Goal: Transaction & Acquisition: Purchase product/service

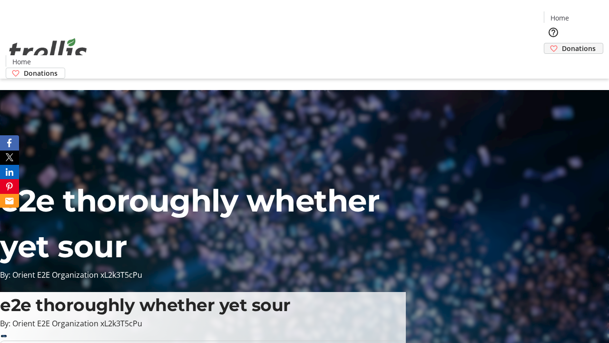
click at [562, 43] on span "Donations" at bounding box center [579, 48] width 34 height 10
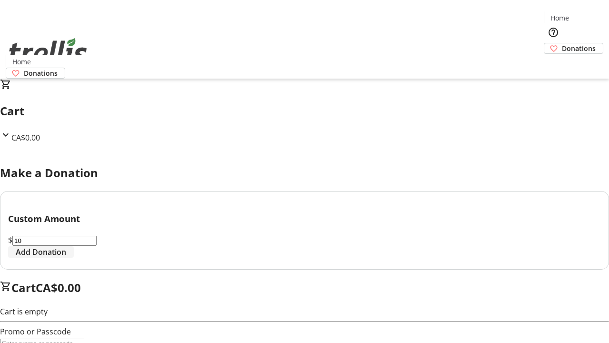
click at [66, 257] on span "Add Donation" at bounding box center [41, 251] width 50 height 11
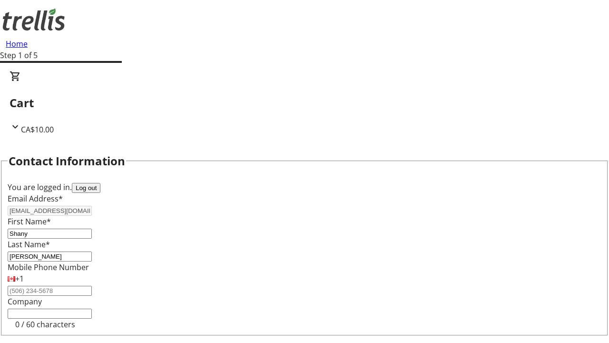
select select "CA"
type input "[STREET_ADDRESS][PERSON_NAME]"
type input "Kelowna"
select select "BC"
type input "Kelowna"
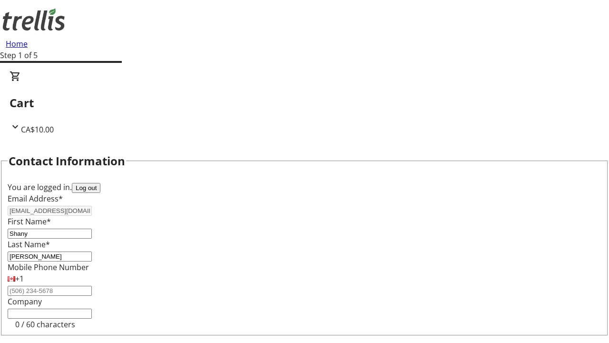
type input "V1Y 0C2"
